Goal: Book appointment/travel/reservation

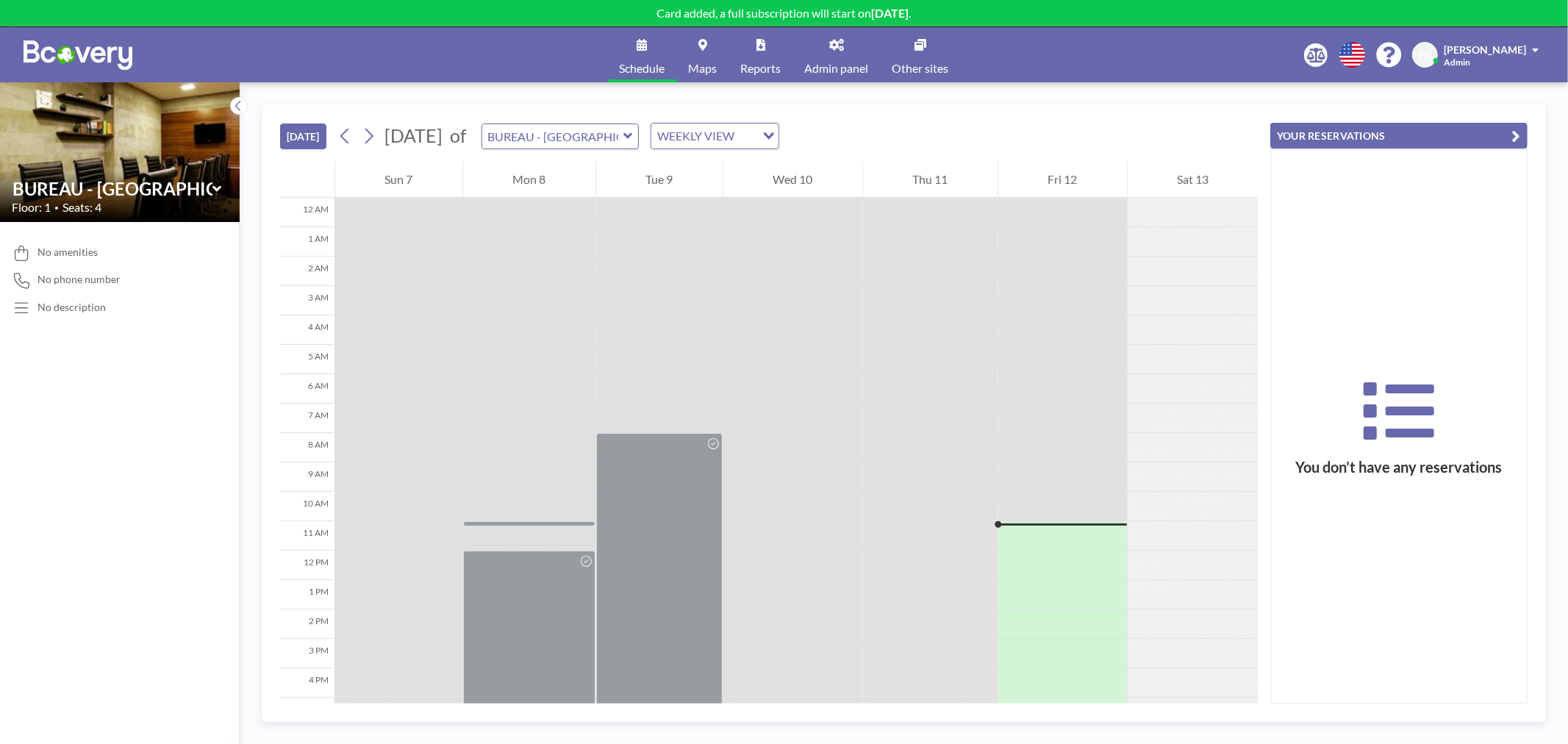
scroll to position [208, 0]
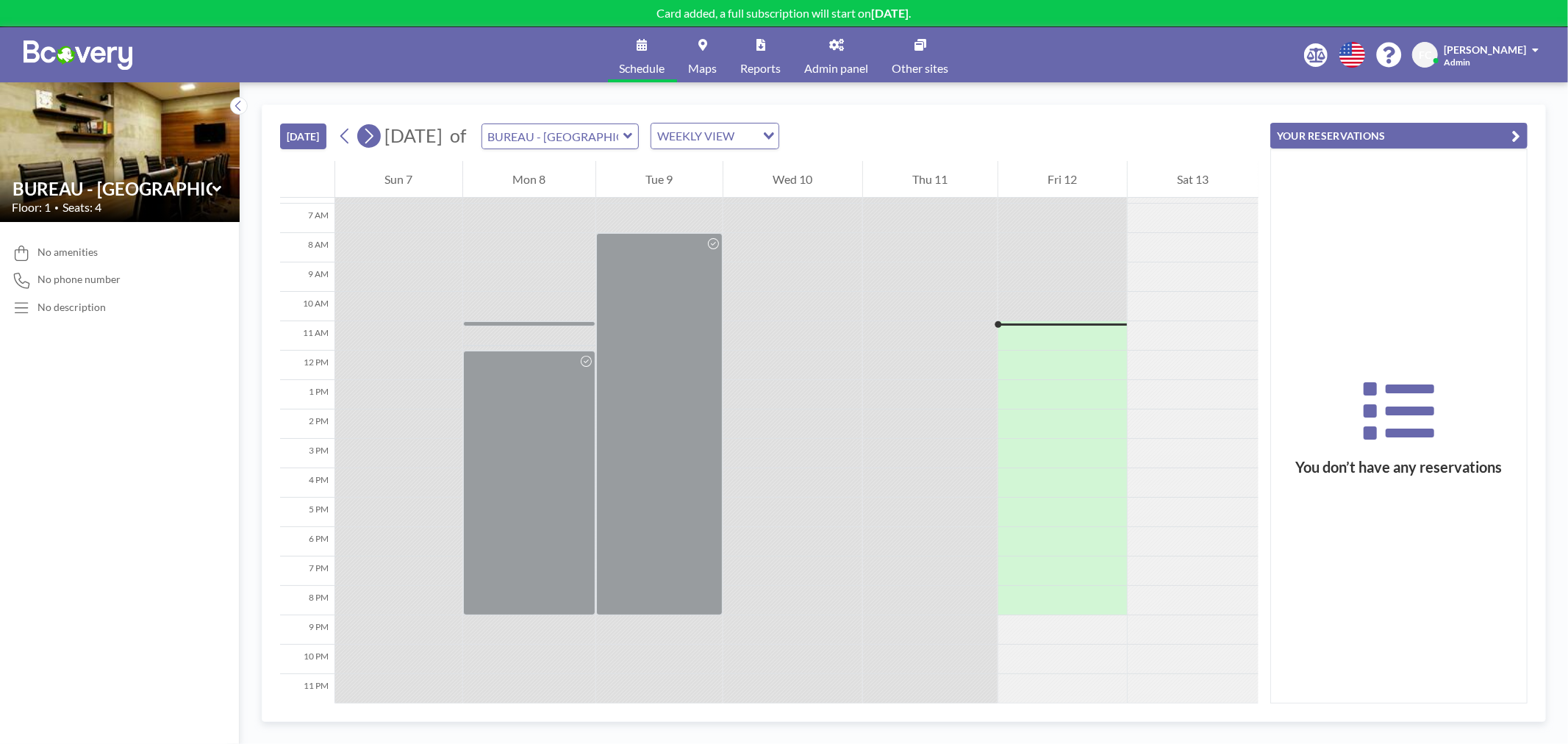
click at [368, 134] on icon at bounding box center [368, 136] width 14 height 22
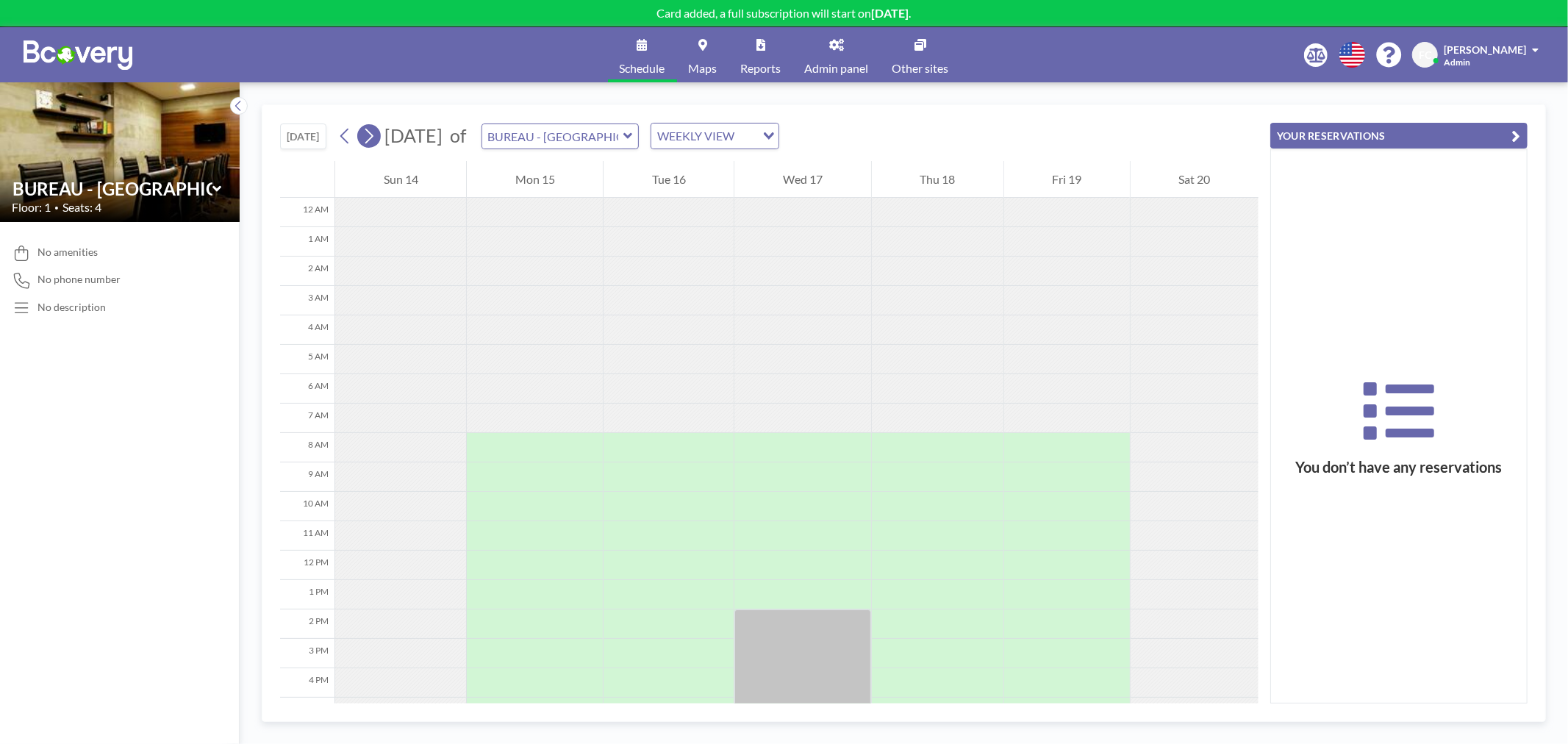
scroll to position [206, 0]
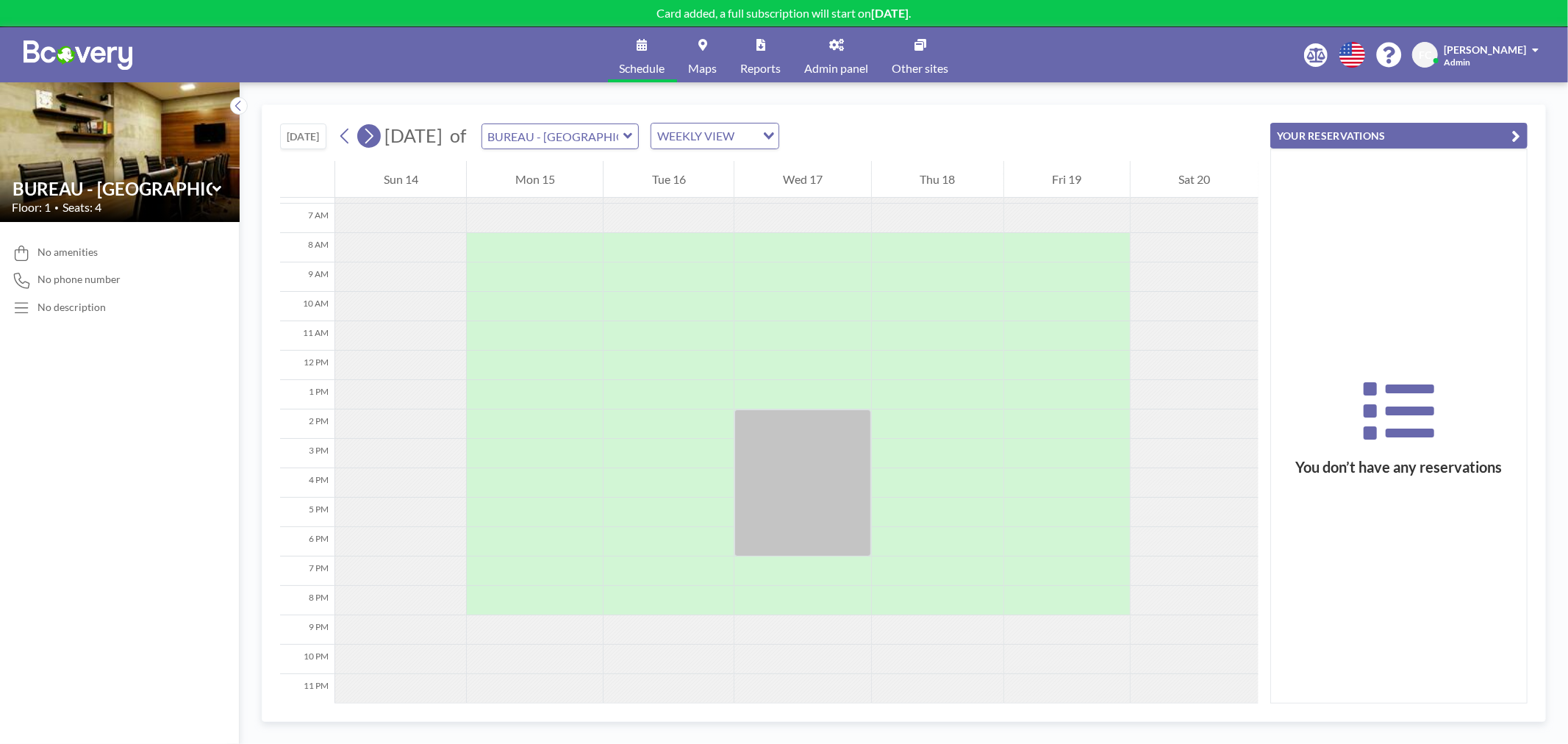
click at [368, 134] on icon at bounding box center [368, 136] width 14 height 22
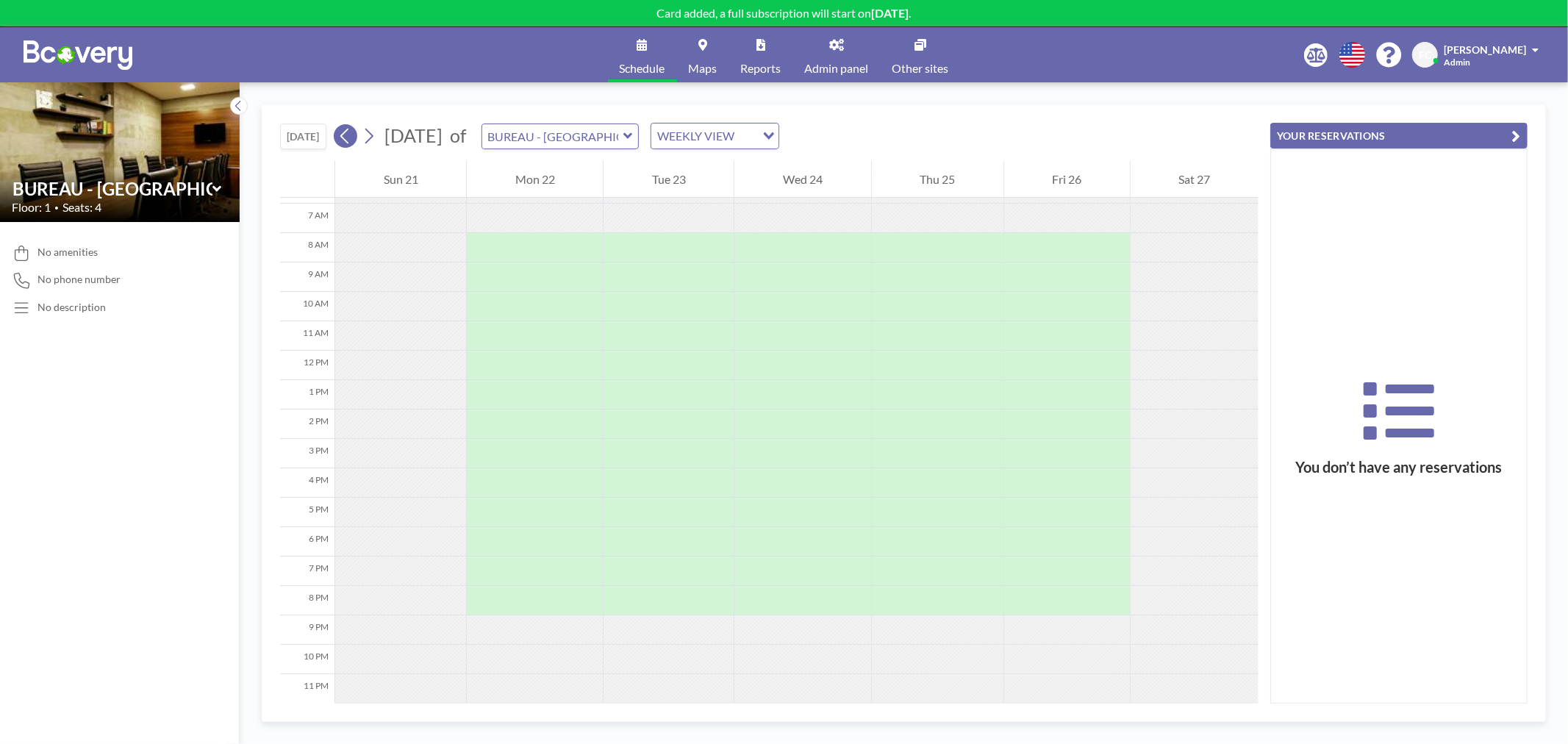
click at [349, 137] on icon at bounding box center [345, 136] width 14 height 22
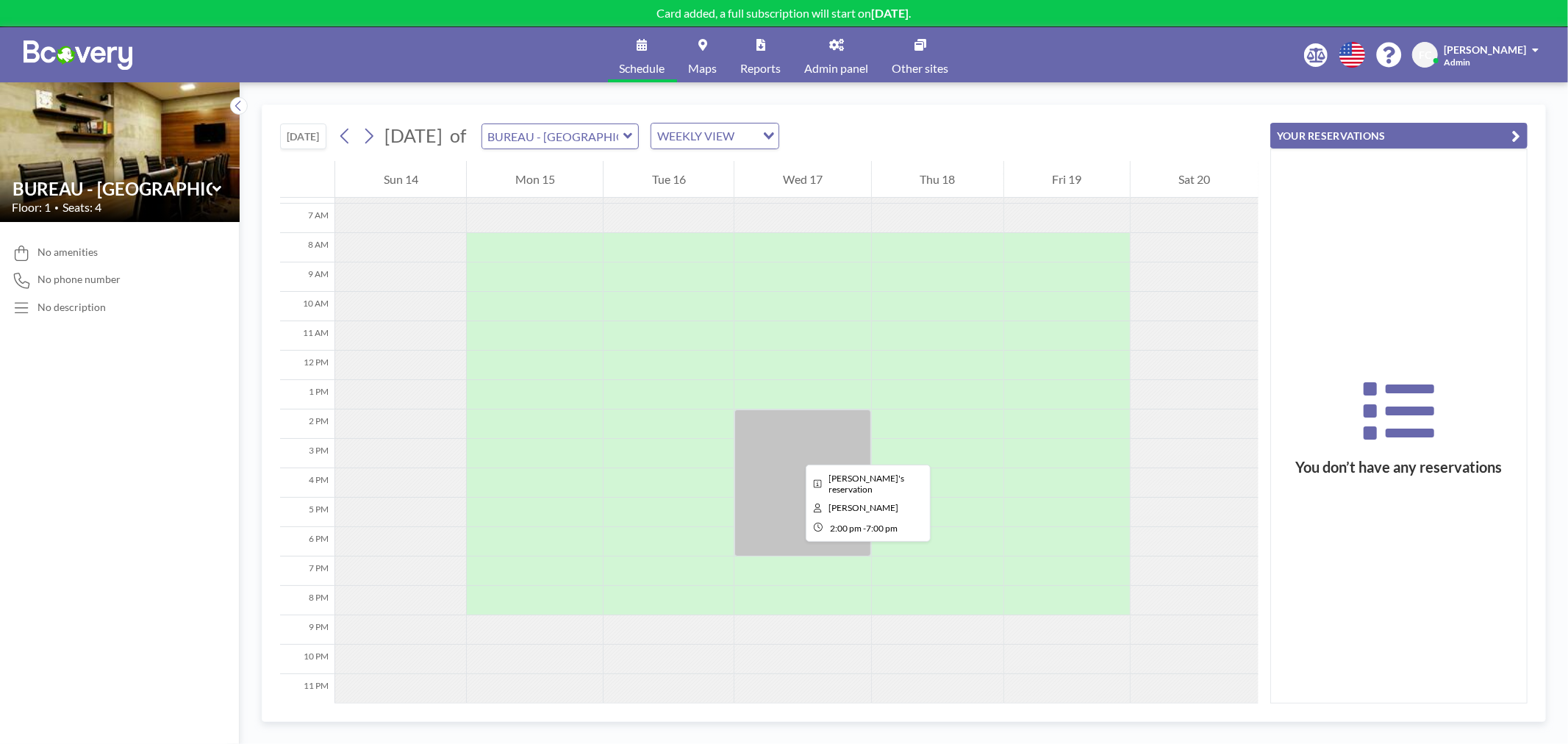
click at [794, 451] on div at bounding box center [802, 483] width 136 height 147
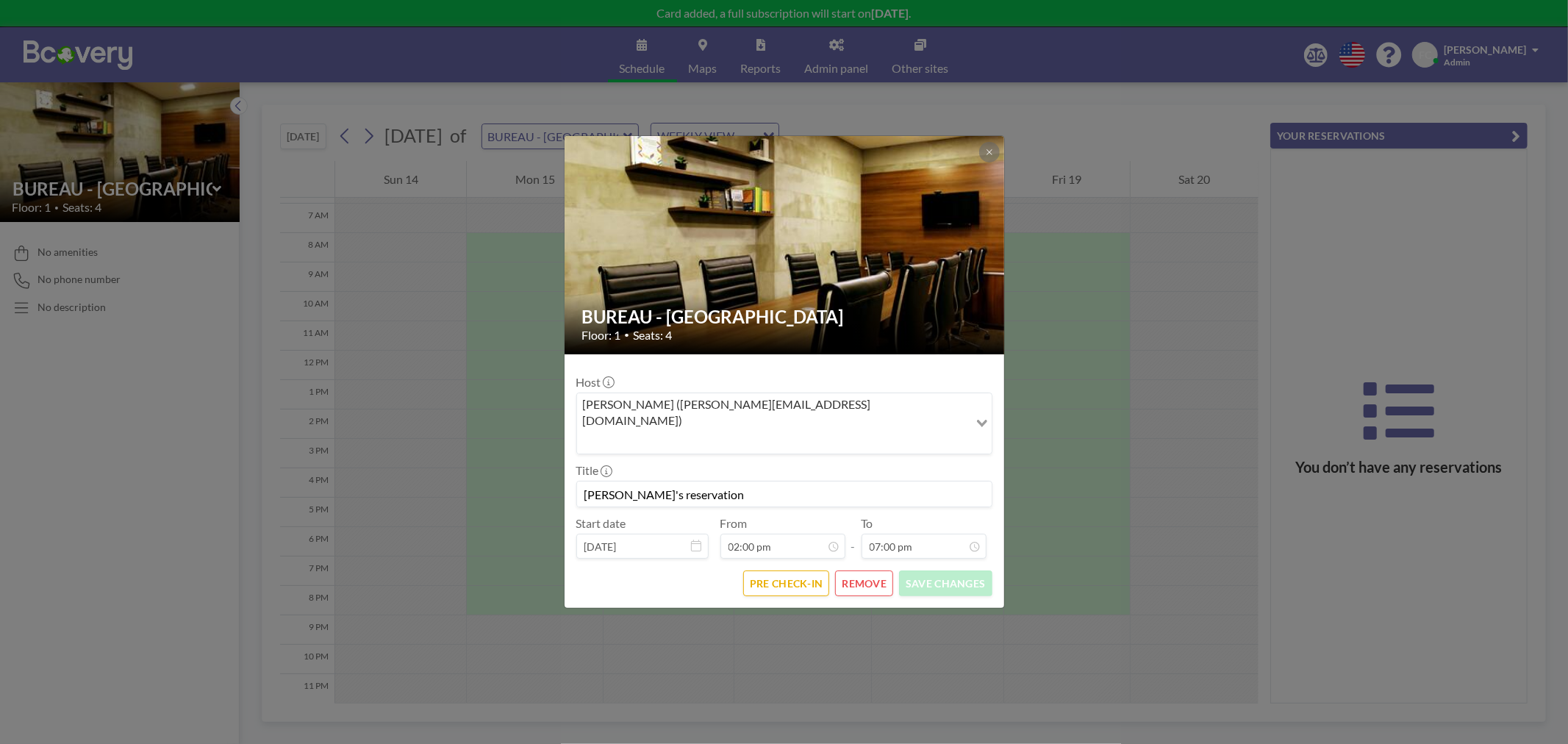
click at [1170, 379] on div "BUREAU - RUE PASCAL Floor: 1 • Seats: 4 Host [PERSON_NAME] ([PERSON_NAME][EMAIL…" at bounding box center [784, 372] width 1568 height 744
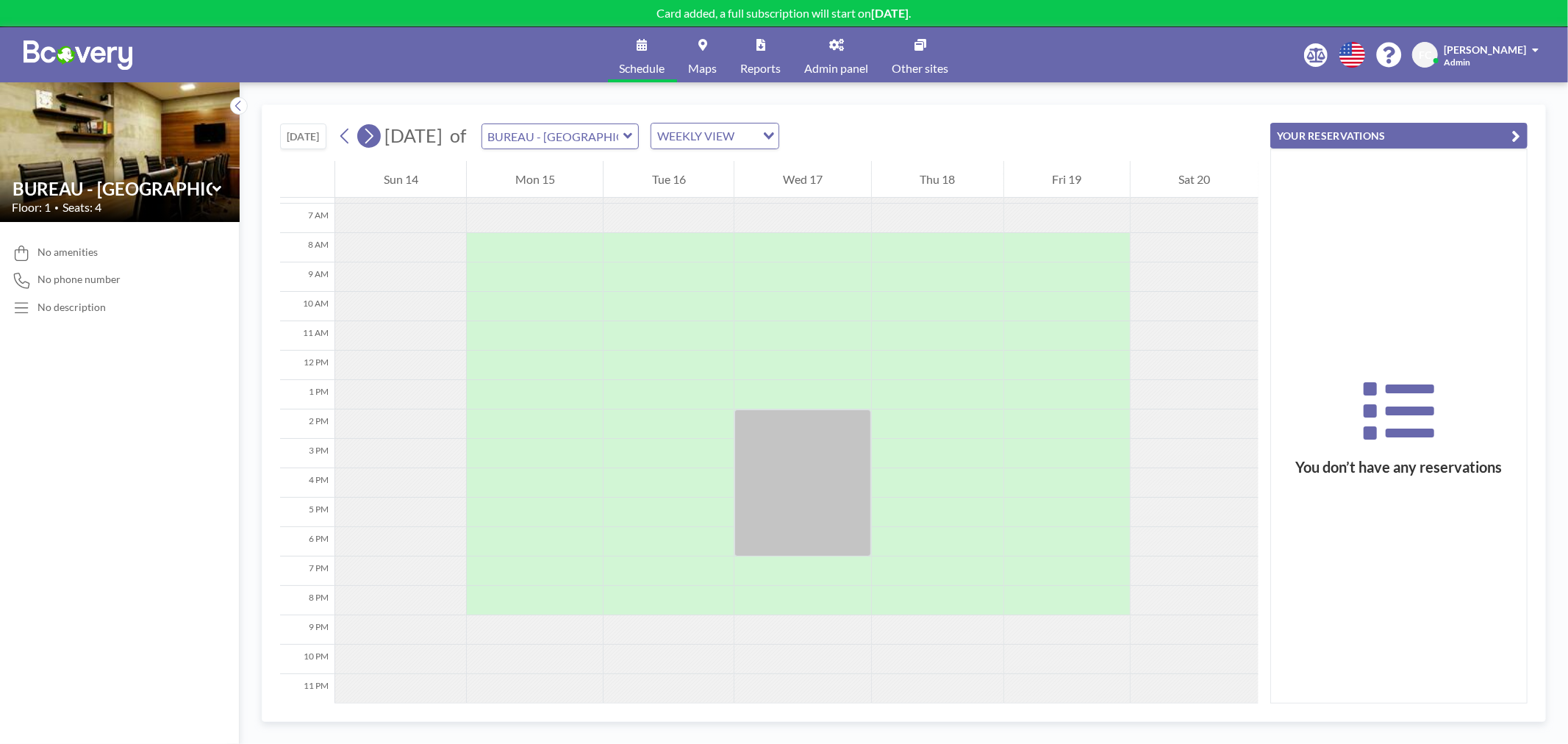
click at [371, 136] on icon at bounding box center [368, 136] width 14 height 22
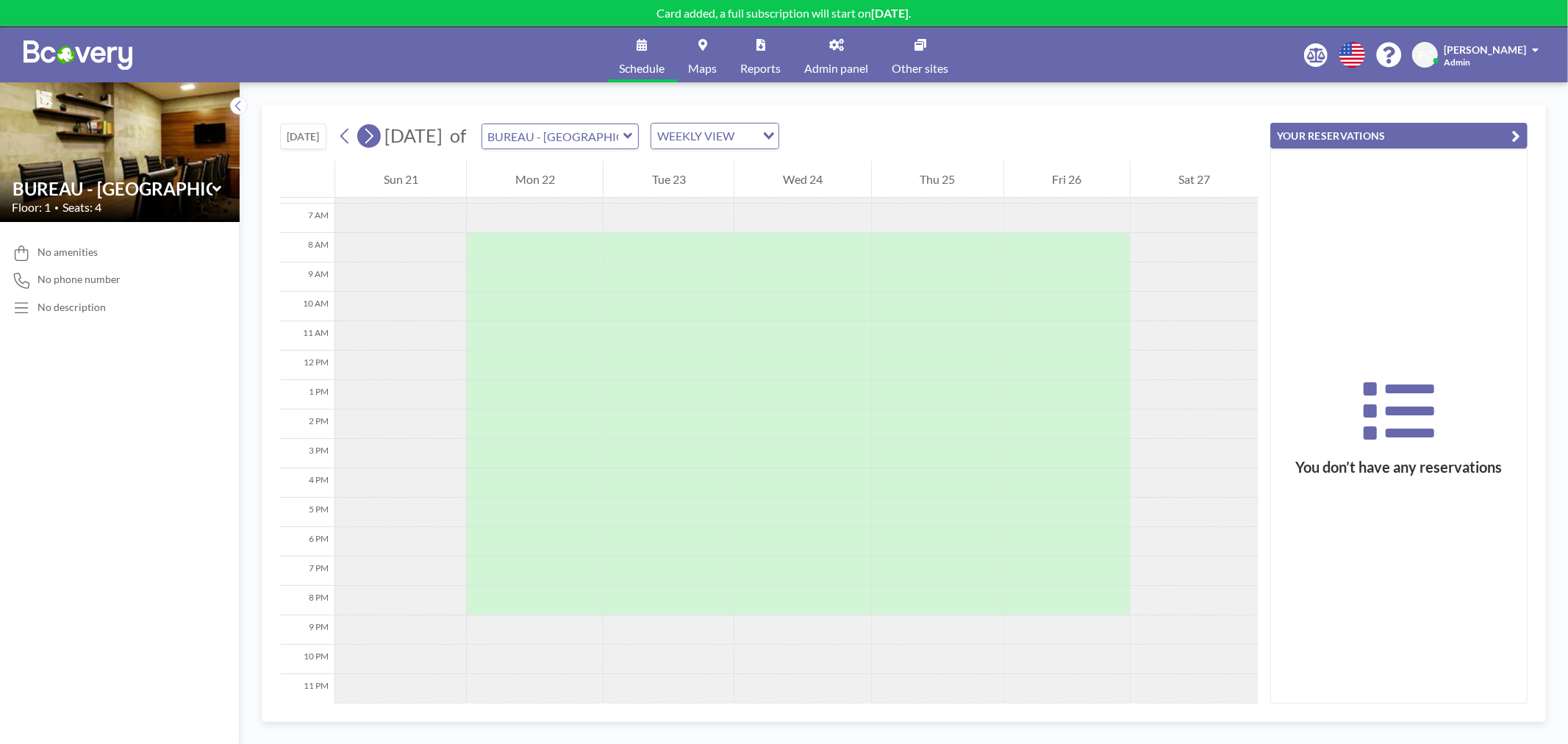
click at [371, 136] on icon at bounding box center [368, 136] width 14 height 22
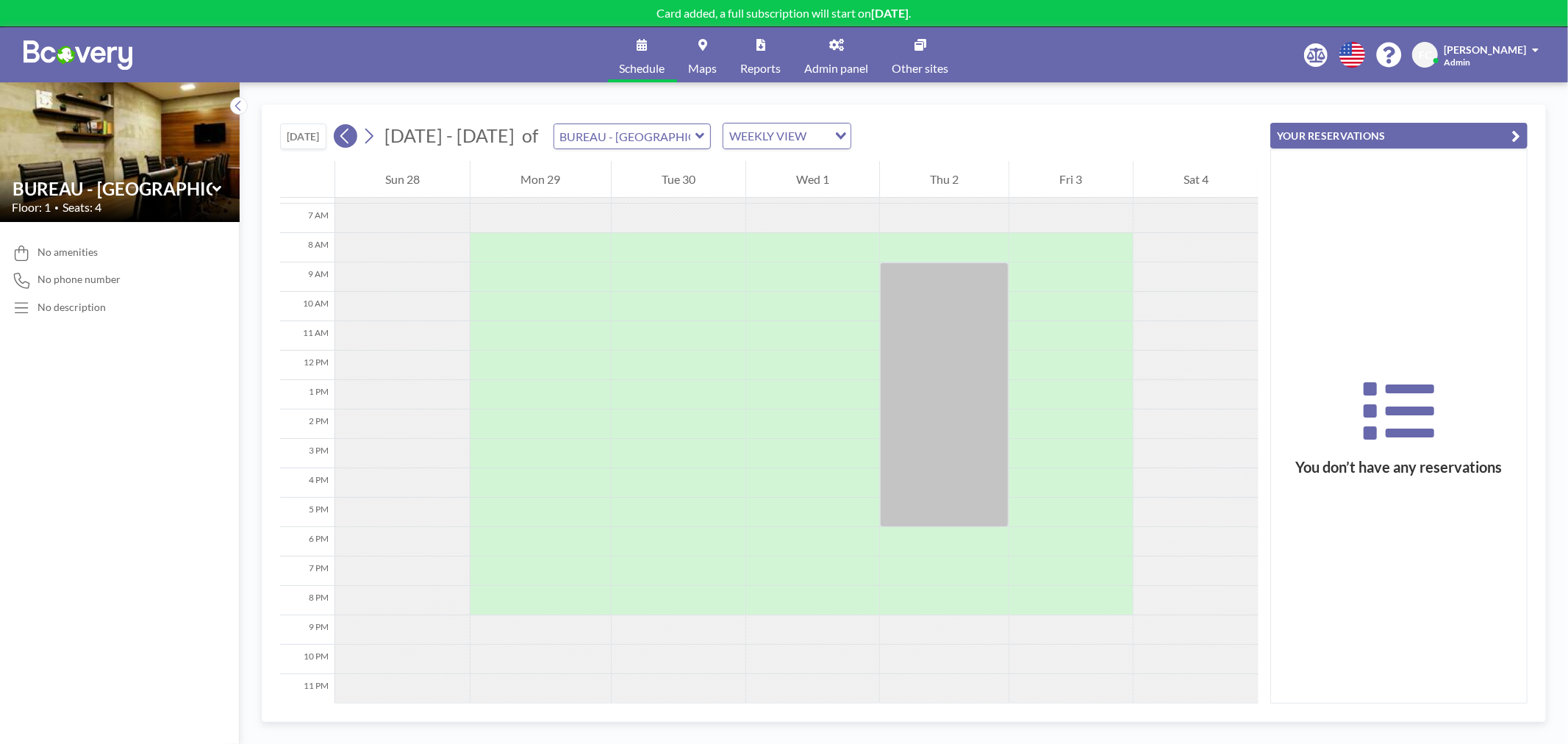
click at [348, 144] on icon at bounding box center [345, 136] width 14 height 22
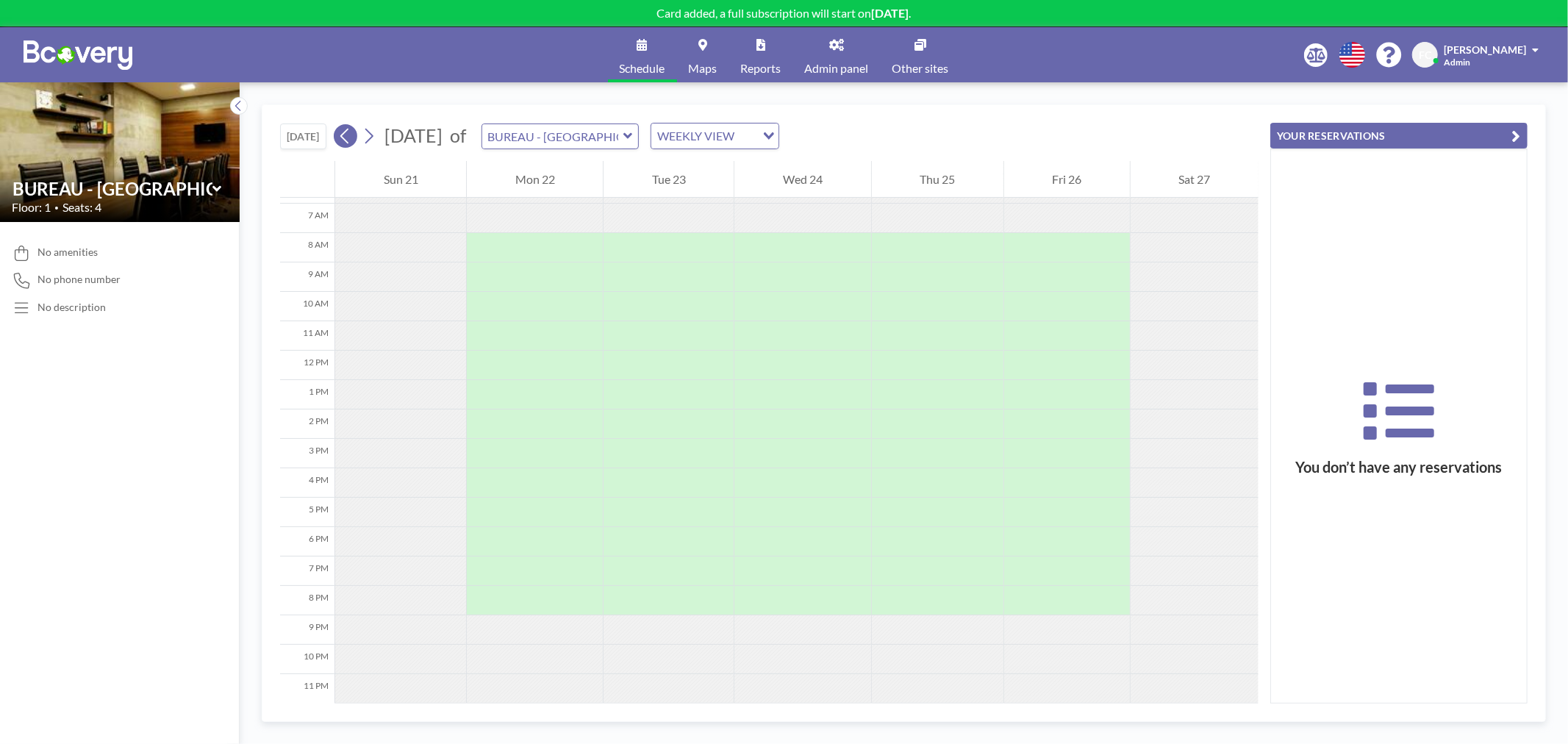
click at [348, 142] on icon at bounding box center [345, 136] width 14 height 22
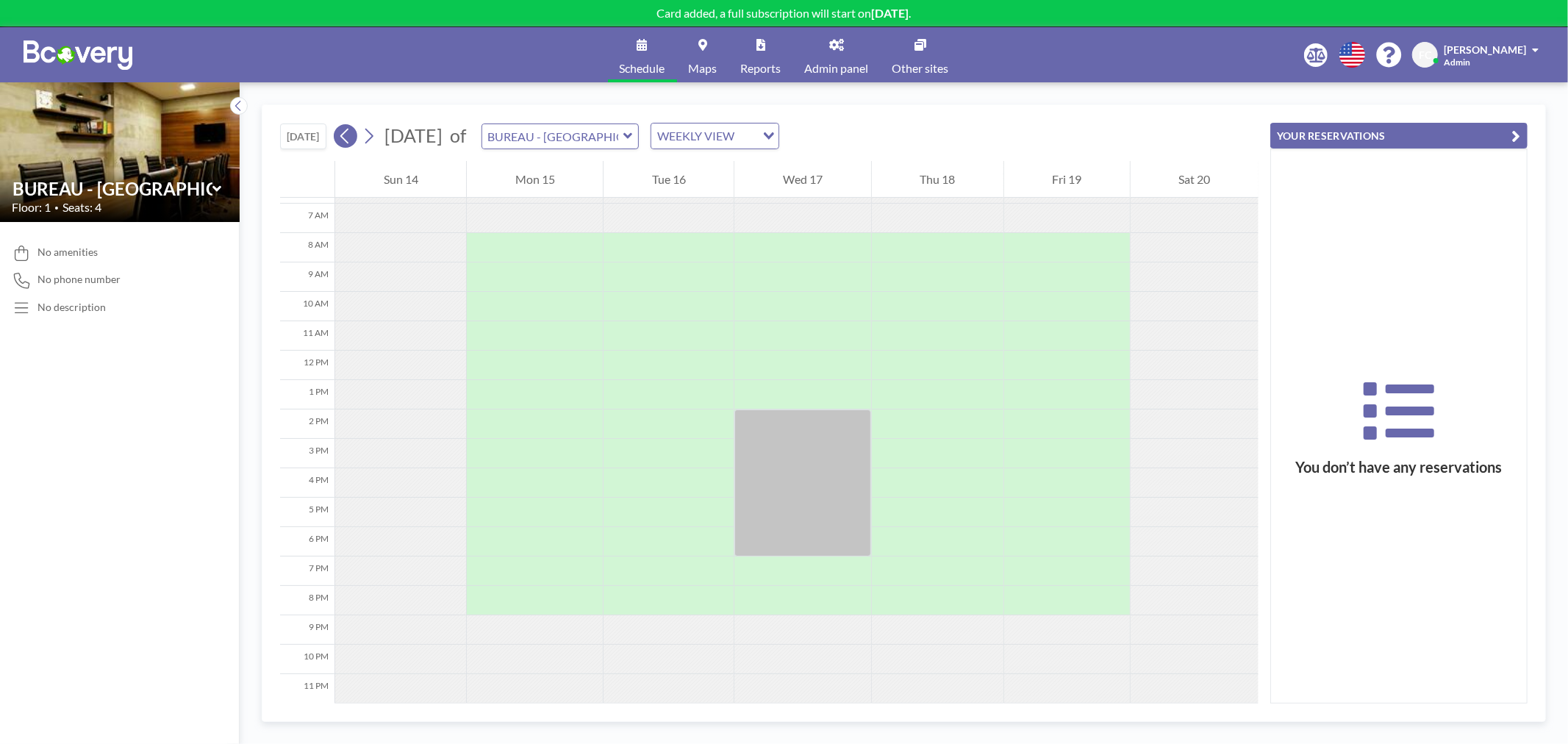
click at [348, 142] on icon at bounding box center [345, 136] width 14 height 22
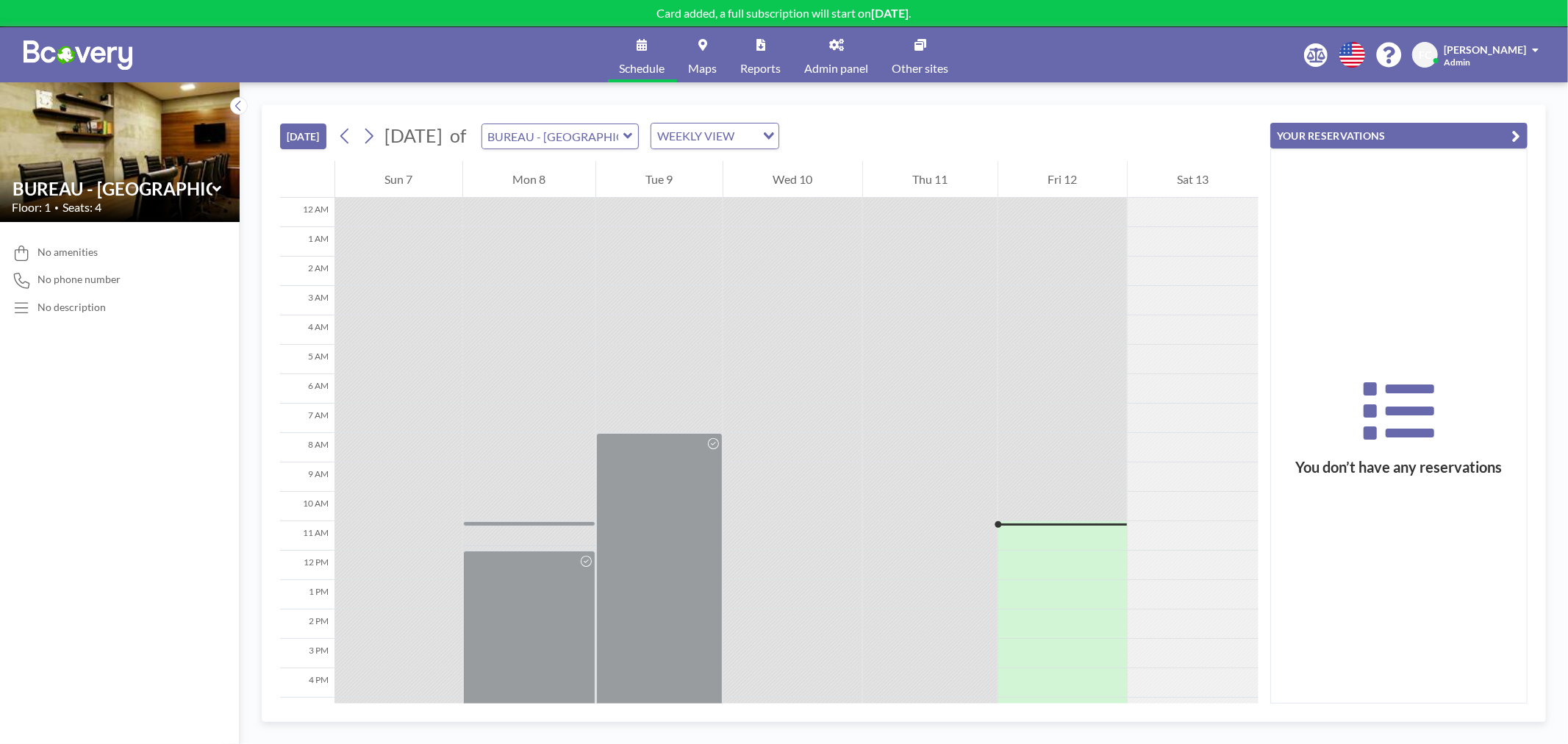
scroll to position [208, 0]
